Goal: Obtain resource: Download file/media

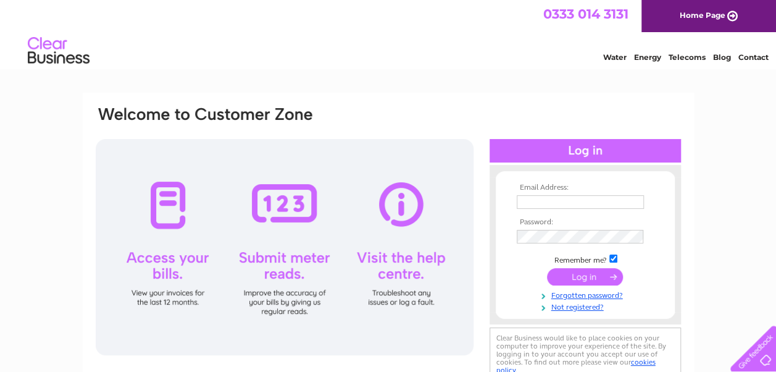
type input "accounts@hollinsmurray.co.uk"
click at [581, 277] on input "submit" at bounding box center [585, 276] width 76 height 17
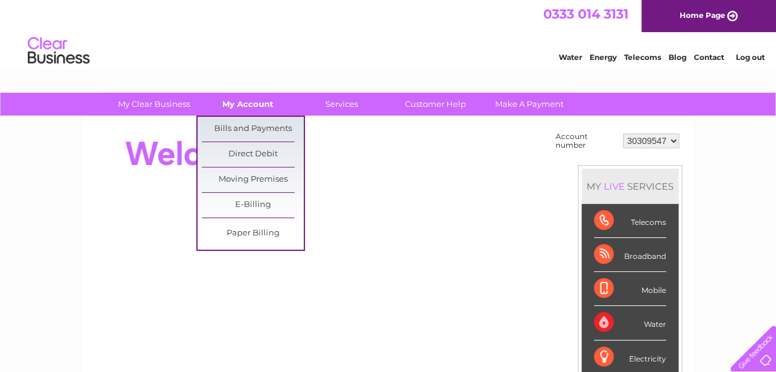
click at [251, 101] on link "My Account" at bounding box center [248, 104] width 102 height 23
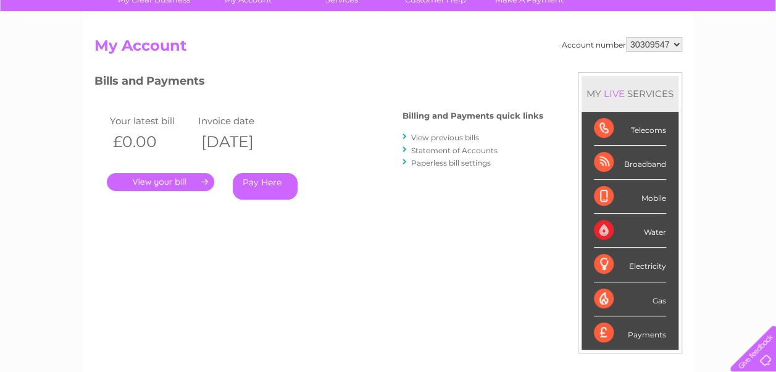
scroll to position [123, 0]
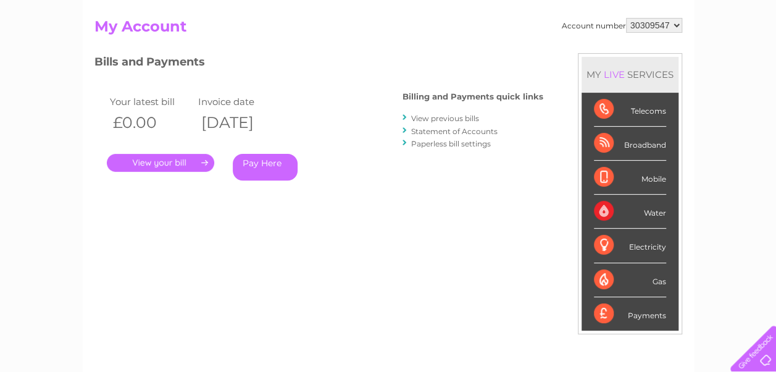
click at [441, 131] on link "Statement of Accounts" at bounding box center [454, 131] width 86 height 9
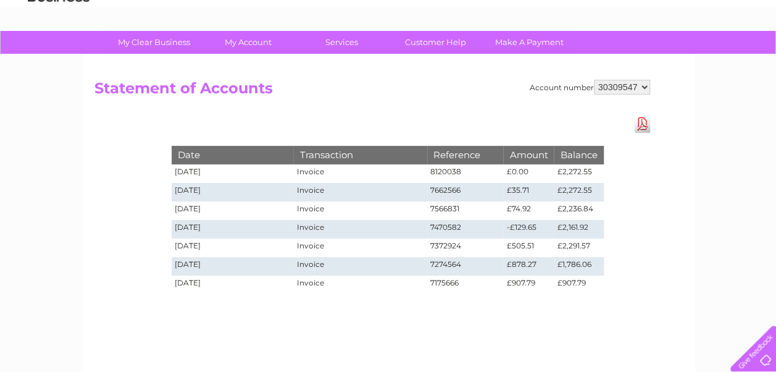
scroll to position [123, 0]
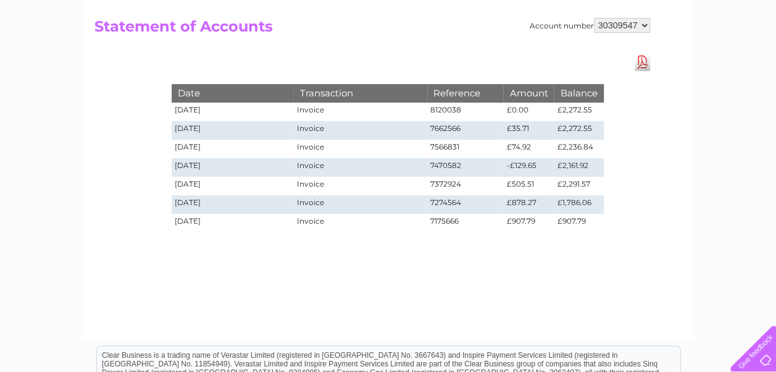
click at [642, 61] on link "Download Pdf" at bounding box center [642, 62] width 15 height 18
